Goal: Complete application form

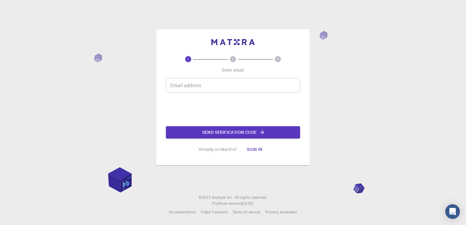
click at [200, 83] on input "Email address" at bounding box center [233, 85] width 134 height 15
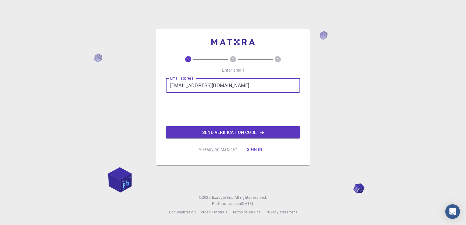
type input "rhnaim234@gmail.com"
click at [227, 134] on button "Send verification code" at bounding box center [233, 132] width 134 height 12
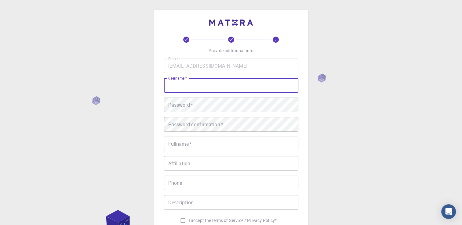
click at [205, 84] on input "username   *" at bounding box center [231, 85] width 134 height 15
click at [182, 86] on input "username   *" at bounding box center [231, 85] width 134 height 15
type input "r"
type input "niamhasan"
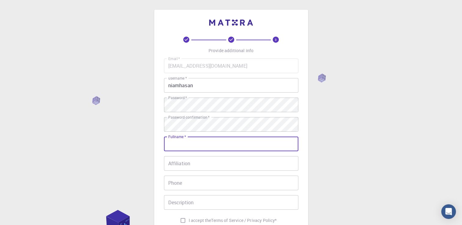
click at [228, 149] on input "Fullname   *" at bounding box center [231, 144] width 134 height 15
type input "[PERSON_NAME]"
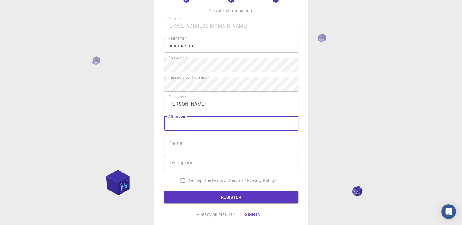
scroll to position [51, 0]
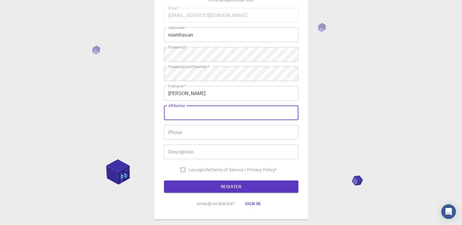
click at [190, 135] on input "Phone" at bounding box center [231, 132] width 134 height 15
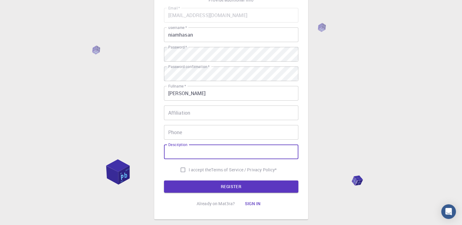
click at [170, 149] on input "Description" at bounding box center [231, 152] width 134 height 15
click at [180, 170] on input "I accept the Terms of Service / Privacy Policy *" at bounding box center [183, 170] width 12 height 12
checkbox input "true"
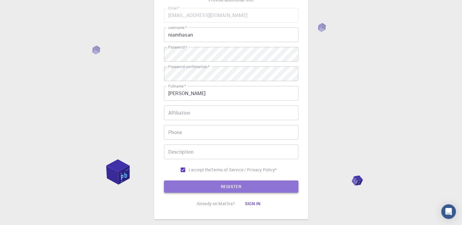
click at [195, 186] on button "REGISTER" at bounding box center [231, 187] width 134 height 12
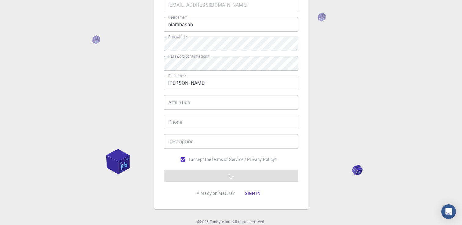
scroll to position [85, 0]
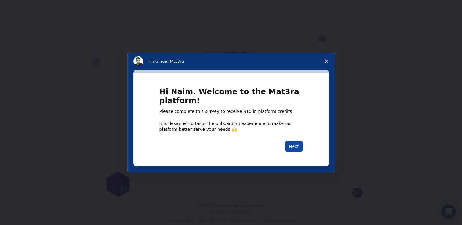
click at [299, 145] on button "Next" at bounding box center [294, 146] width 18 height 10
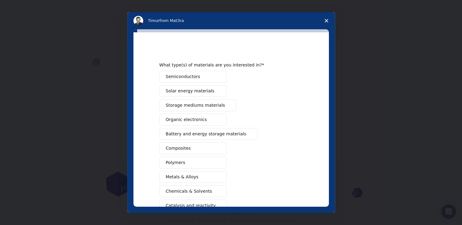
click at [215, 80] on button "Semiconductors" at bounding box center [192, 77] width 67 height 12
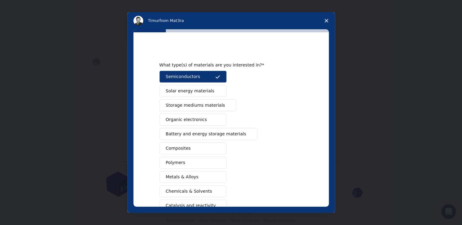
click at [246, 135] on span "Intercom messenger" at bounding box center [248, 134] width 5 height 5
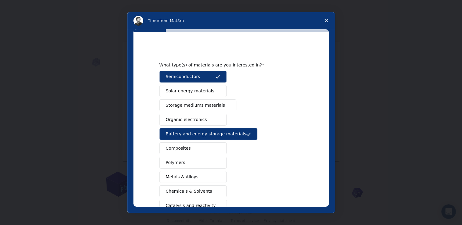
scroll to position [67, 0]
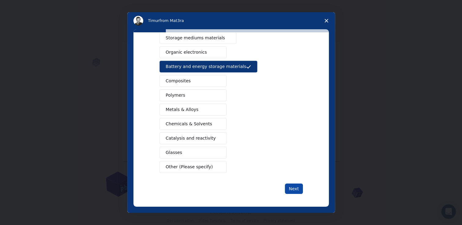
click at [290, 186] on button "Next" at bounding box center [294, 189] width 18 height 10
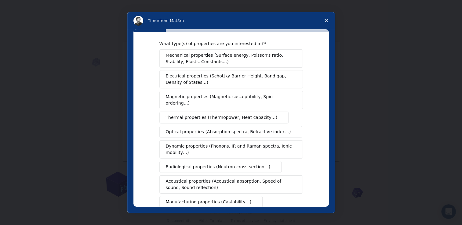
scroll to position [6, 0]
click at [199, 76] on span "Electrical properties (Schottky Barrier Height, Band gap, Density of States…)" at bounding box center [229, 79] width 127 height 13
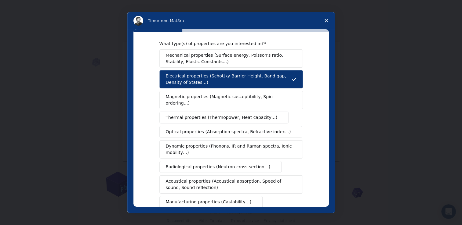
click at [198, 95] on span "Magnetic properties (Magnetic susceptibility, Spin ordering…)" at bounding box center [229, 100] width 126 height 13
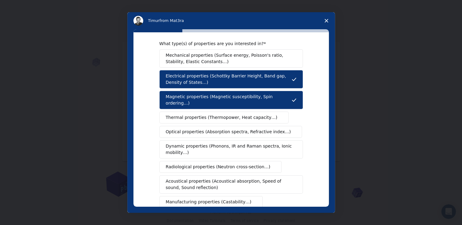
click at [256, 114] on span "Thermal properties (Thermopower, Heat capacity…)" at bounding box center [222, 117] width 112 height 6
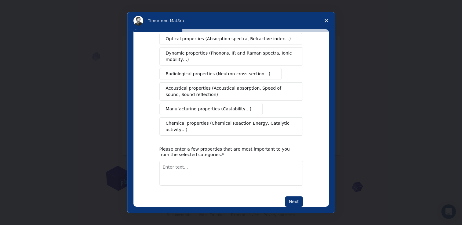
scroll to position [9, 0]
click at [296, 197] on button "Next" at bounding box center [294, 202] width 18 height 10
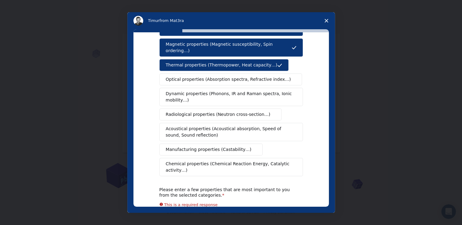
scroll to position [106, 0]
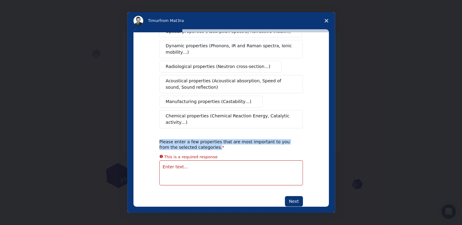
drag, startPoint x: 158, startPoint y: 128, endPoint x: 199, endPoint y: 135, distance: 41.5
click at [199, 139] on div "Please enter a few properties that are most important to you from the selected …" at bounding box center [226, 144] width 134 height 11
copy div "Please enter a few properties that are most important to you from the selected …"
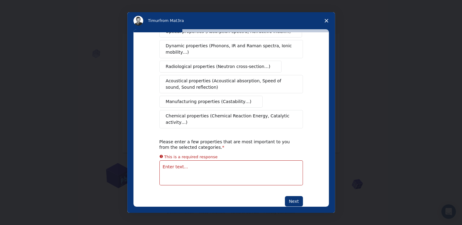
scroll to position [99, 0]
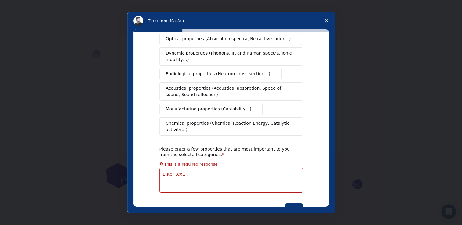
click at [218, 168] on textarea "Enter text..." at bounding box center [230, 180] width 143 height 25
paste textarea "Density of States (DOS): This describes the number of available electronic stat…"
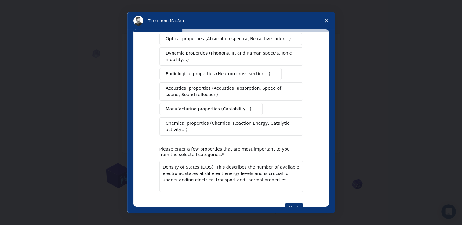
paste textarea "Spin Ordering: This describes the arrangement of atomic magnetic moments (e.g.,…"
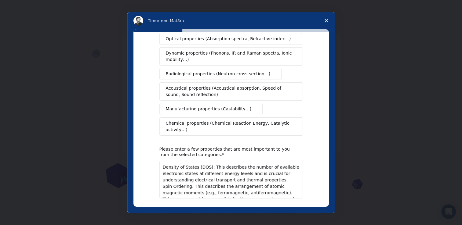
scroll to position [4, 0]
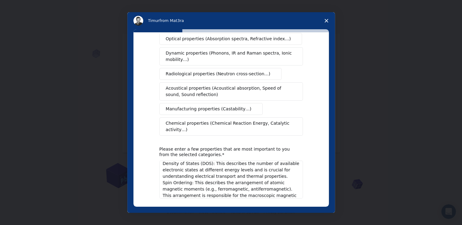
type textarea "Density of States (DOS): This describes the number of available electronic stat…"
click at [287, 209] on button "Next" at bounding box center [294, 214] width 18 height 10
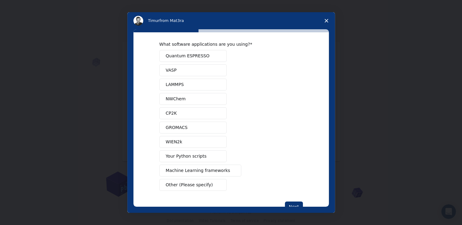
scroll to position [0, 0]
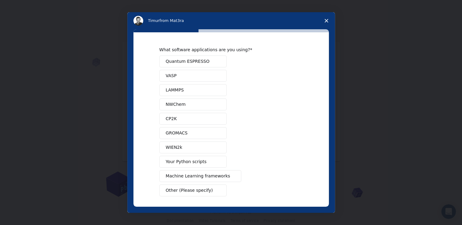
click at [188, 161] on span "Your Python scripts" at bounding box center [186, 162] width 41 height 6
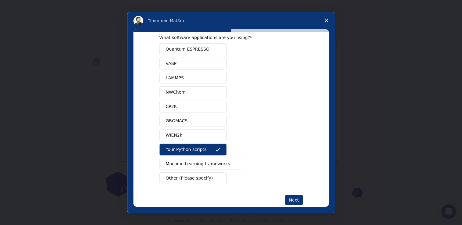
scroll to position [24, 0]
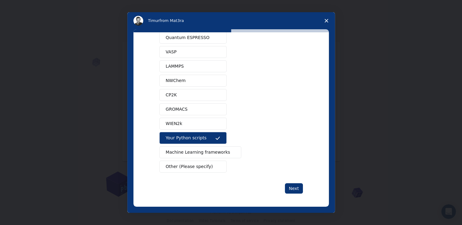
click at [223, 155] on button "Machine Learning frameworks" at bounding box center [200, 152] width 82 height 12
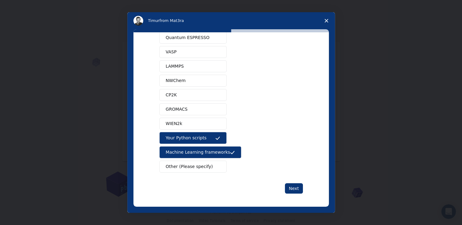
click at [230, 153] on icon "Intercom messenger" at bounding box center [232, 152] width 5 height 5
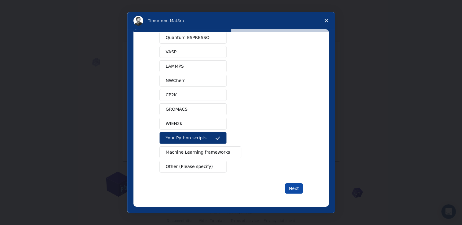
click at [296, 187] on button "Next" at bounding box center [294, 188] width 18 height 10
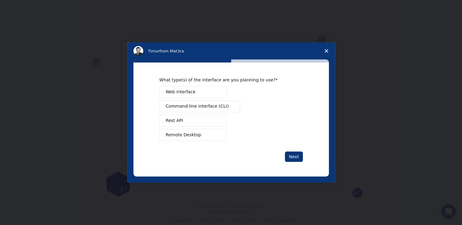
scroll to position [0, 0]
click at [204, 136] on button "Remote Desktop" at bounding box center [192, 135] width 67 height 12
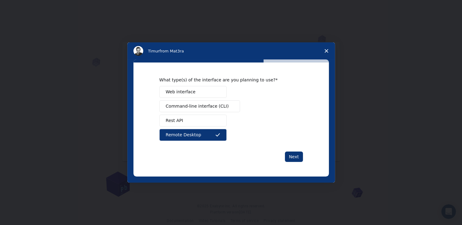
click at [189, 93] on span "Web interface" at bounding box center [181, 92] width 30 height 6
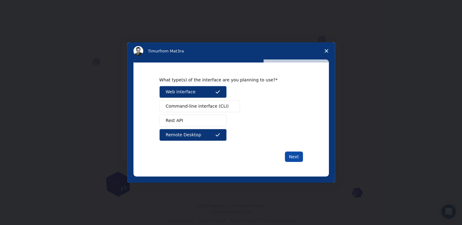
click at [292, 158] on button "Next" at bounding box center [294, 157] width 18 height 10
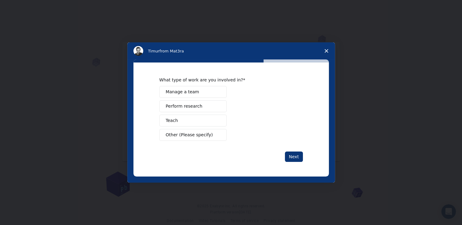
click at [191, 91] on span "Manage a team" at bounding box center [182, 92] width 33 height 6
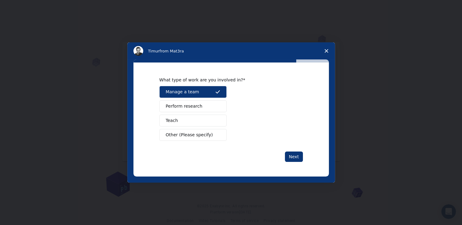
click at [205, 108] on button "Perform research" at bounding box center [192, 106] width 67 height 12
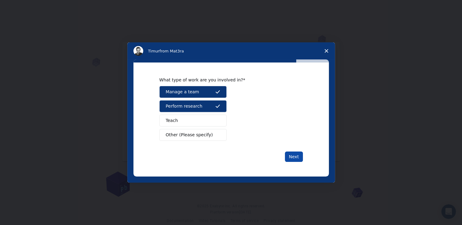
click at [292, 157] on button "Next" at bounding box center [294, 157] width 18 height 10
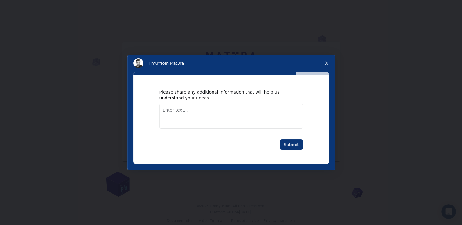
click at [244, 114] on textarea "Enter text..." at bounding box center [230, 116] width 143 height 25
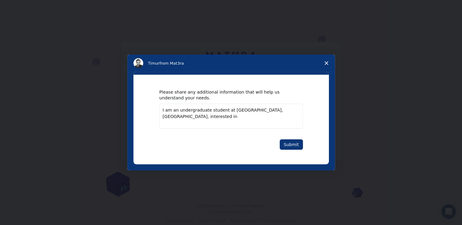
click at [287, 110] on textarea "I am an undergraduate student at KUET, Bangladesh, interested in" at bounding box center [230, 116] width 143 height 25
type textarea "I am an undergraduate student at KUET, Bangladesh, interested in Battery and En…"
click at [290, 148] on button "Submit" at bounding box center [291, 144] width 23 height 10
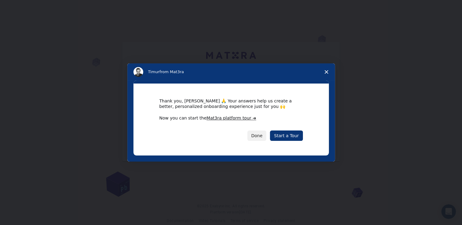
click at [291, 144] on div "Thank you, Naim 🙏 Your answers help us create a better, personalized onboarding…" at bounding box center [230, 120] width 195 height 72
click at [289, 137] on link "Start a Tour" at bounding box center [286, 136] width 33 height 10
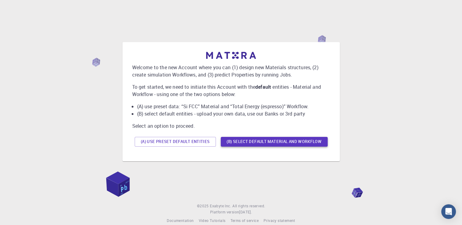
click at [253, 144] on button "(B) Select default material and workflow" at bounding box center [274, 142] width 107 height 10
